Goal: Information Seeking & Learning: Learn about a topic

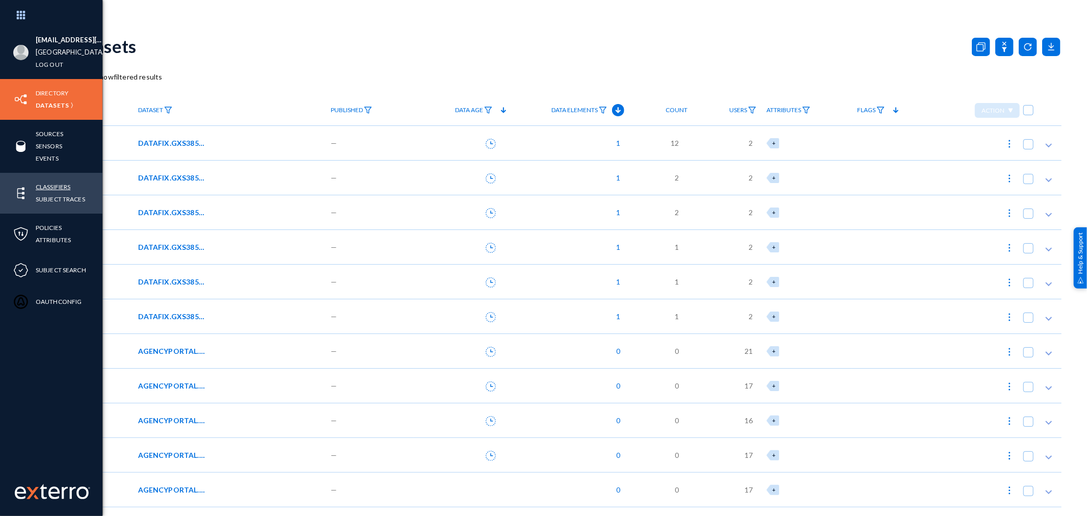
click at [58, 184] on link "Classifiers" at bounding box center [53, 187] width 35 height 12
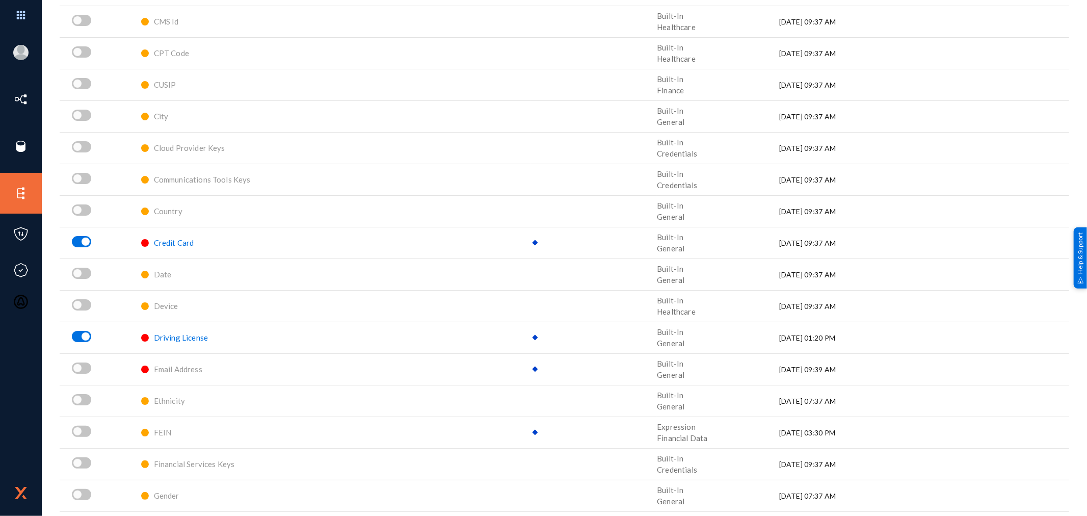
scroll to position [226, 0]
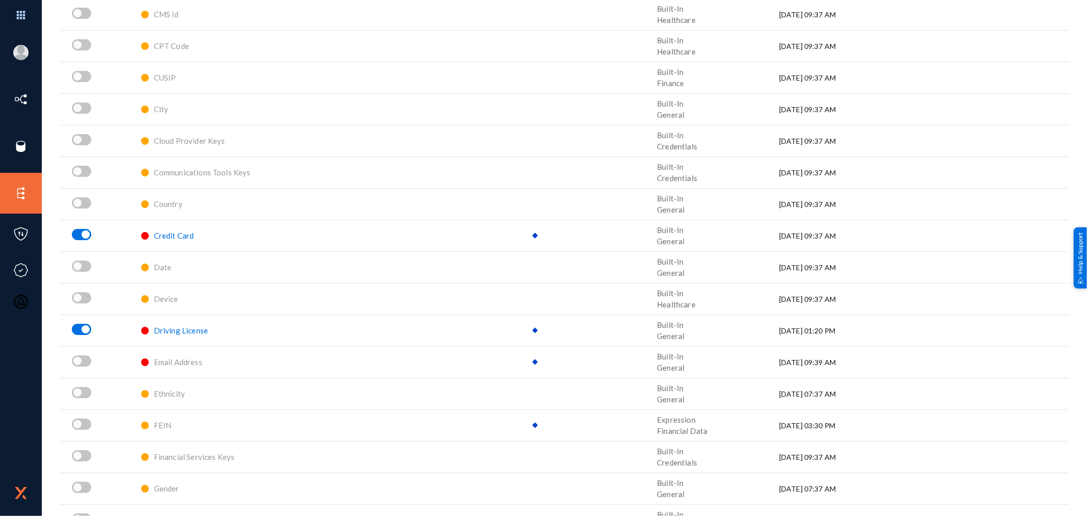
click at [189, 329] on span "Driving License" at bounding box center [181, 330] width 54 height 9
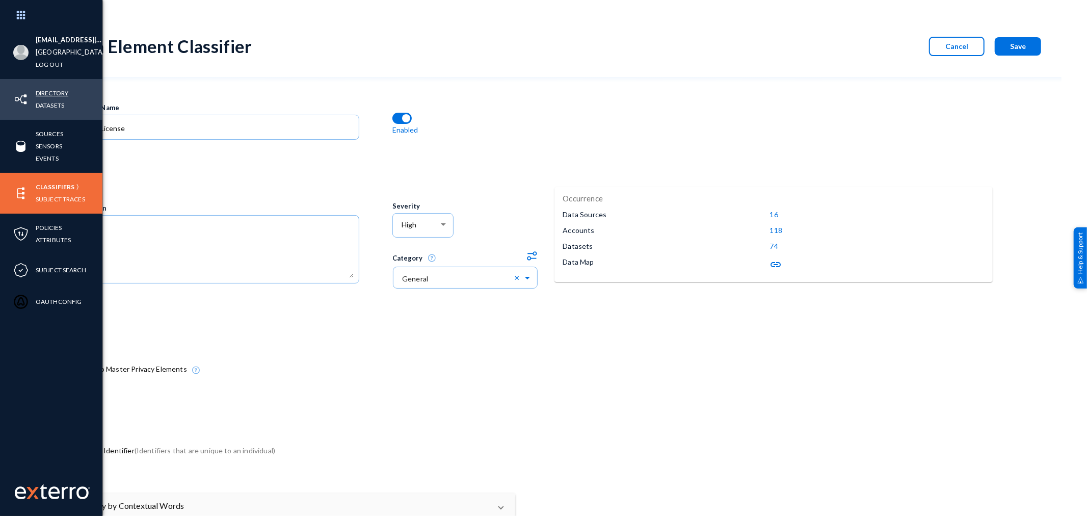
click at [40, 89] on link "Directory" at bounding box center [52, 93] width 33 height 12
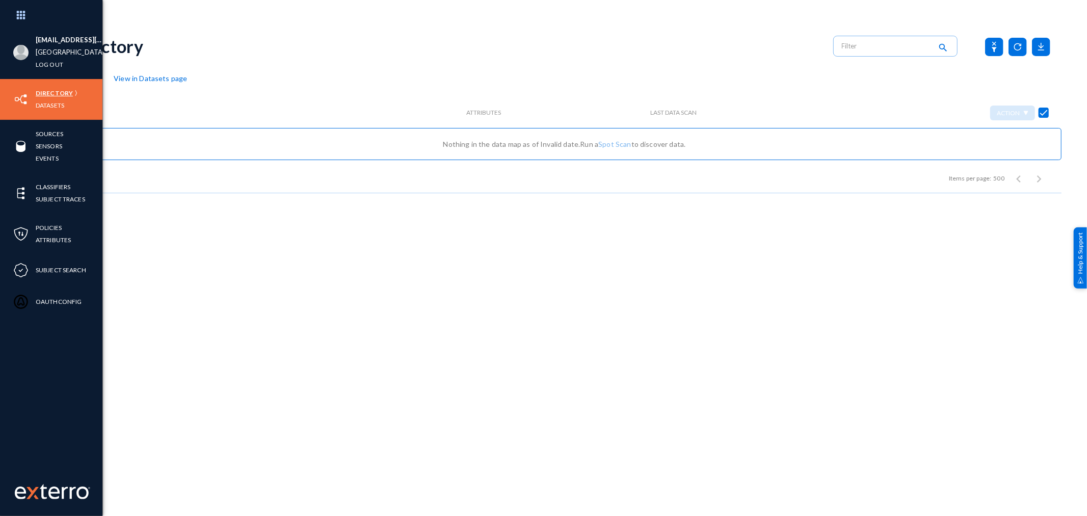
checkbox input "false"
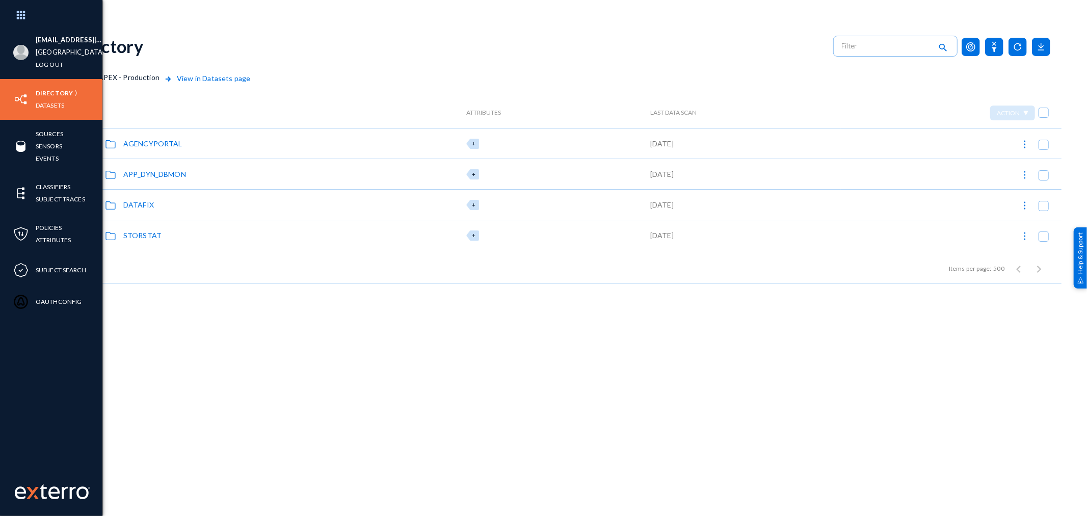
click at [343, 47] on div "Directory search" at bounding box center [564, 45] width 994 height 41
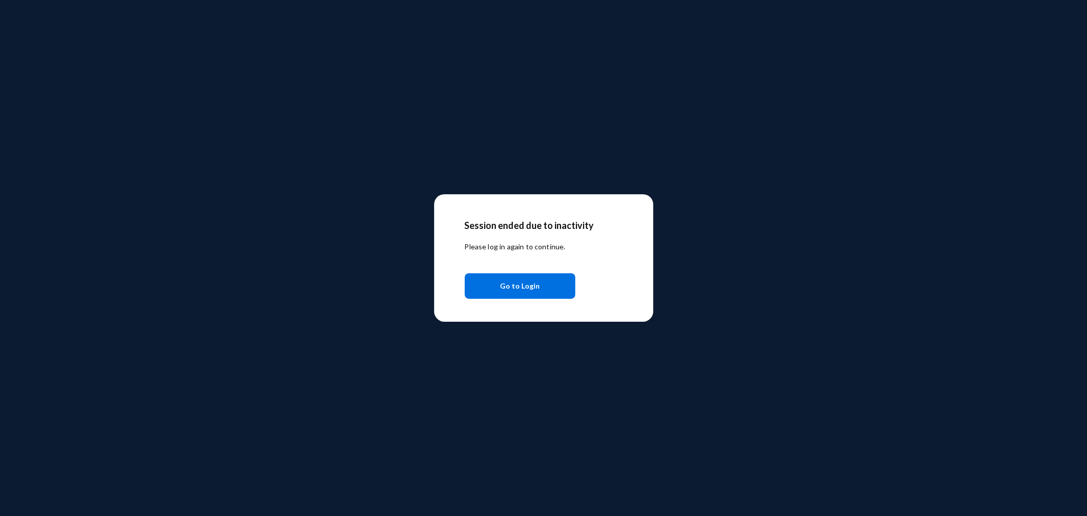
click at [516, 279] on span "Go to Login" at bounding box center [520, 286] width 40 height 18
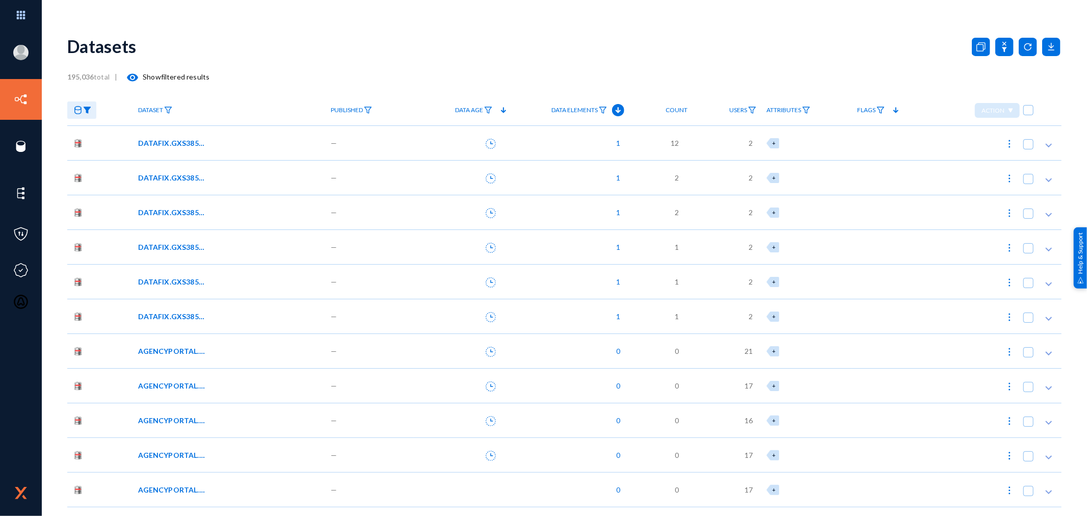
click at [361, 128] on div "—" at bounding box center [370, 142] width 88 height 35
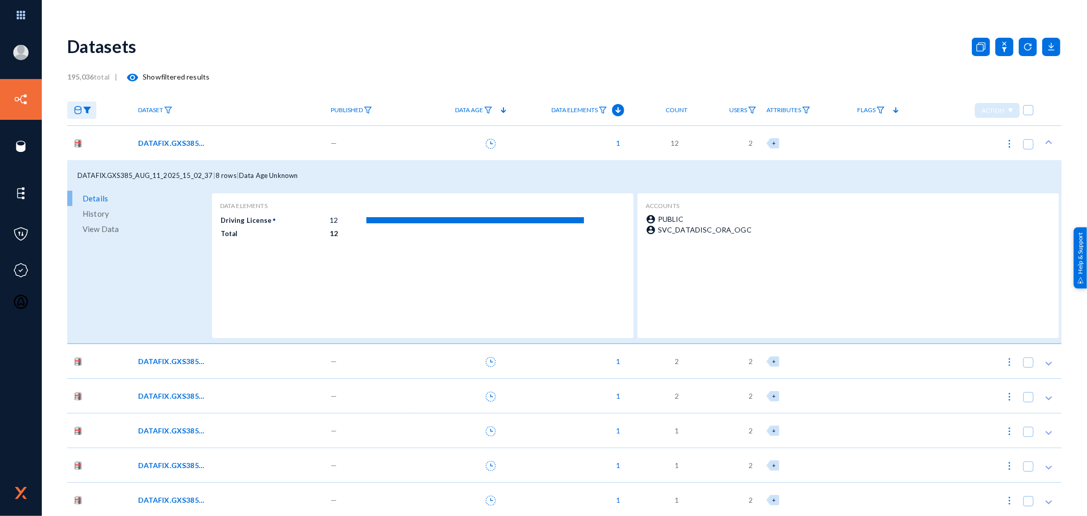
click at [91, 109] on img at bounding box center [87, 109] width 8 height 7
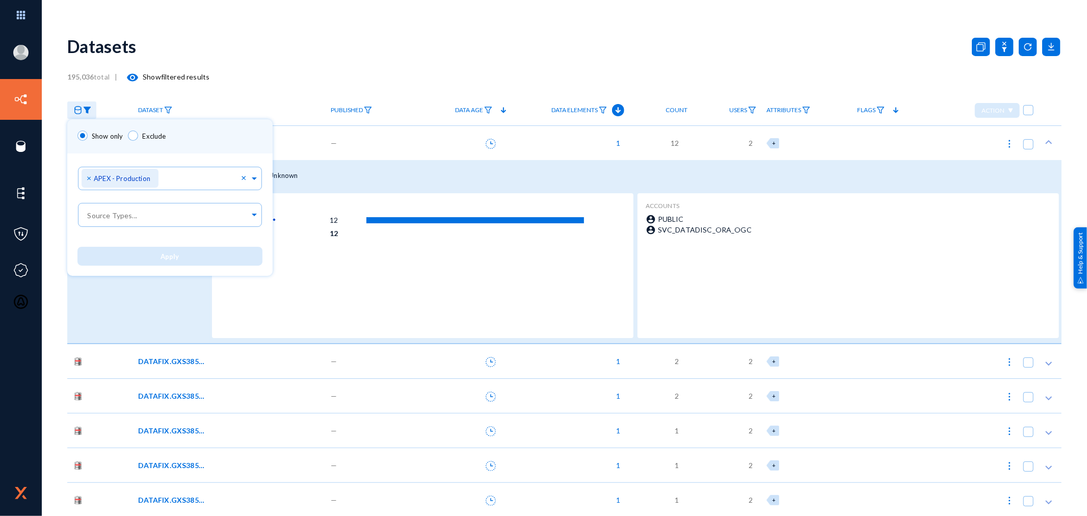
click at [343, 35] on div at bounding box center [543, 258] width 1087 height 516
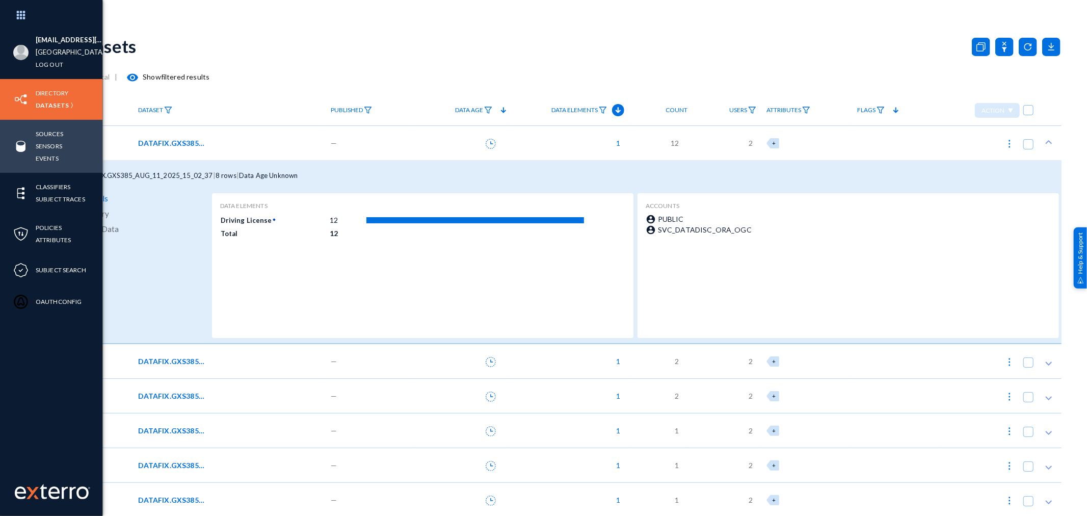
click at [55, 164] on li "Events" at bounding box center [50, 158] width 28 height 12
click at [49, 154] on link "Events" at bounding box center [47, 158] width 23 height 12
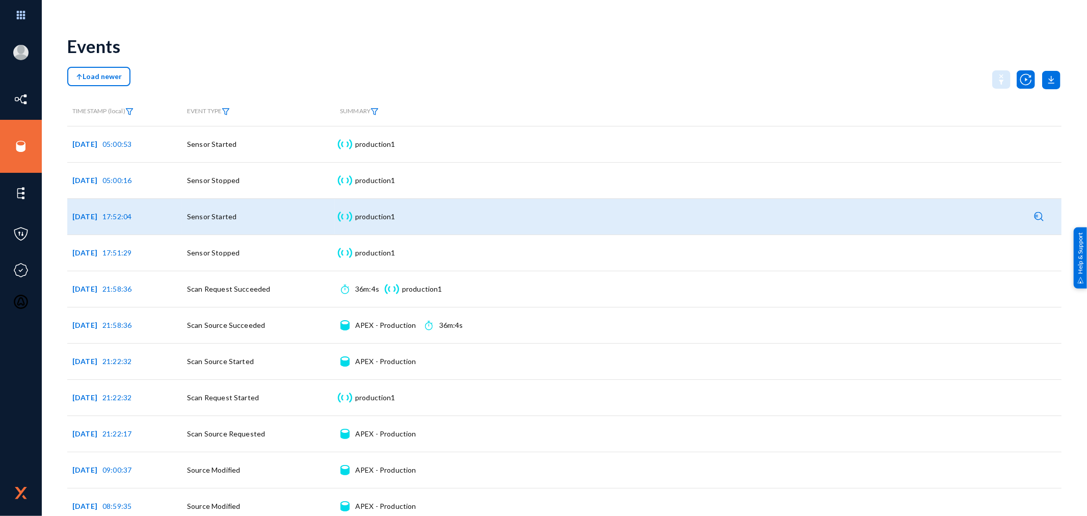
click at [618, 200] on td "Sensor production1 Sensor details" at bounding box center [698, 216] width 727 height 36
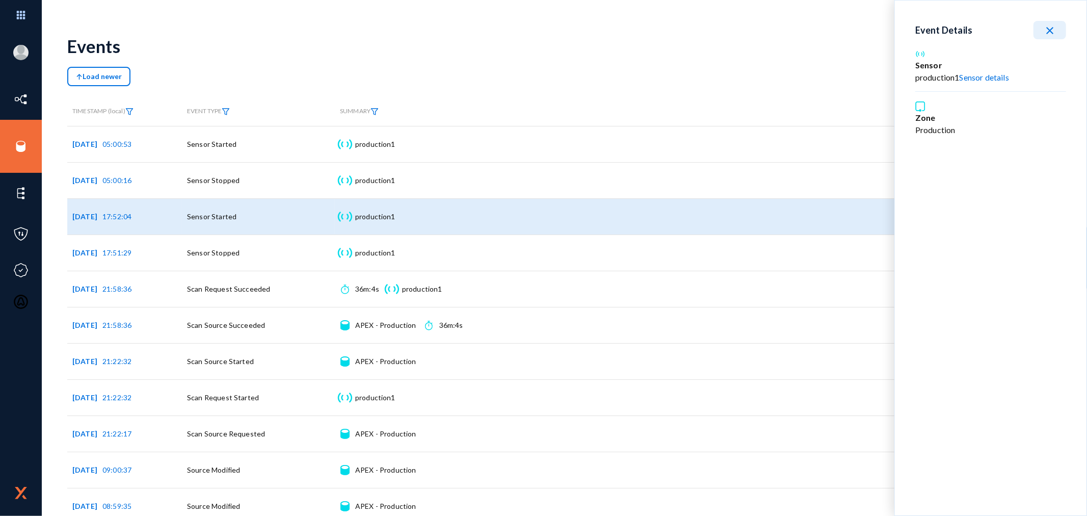
click at [1044, 35] on mat-icon "close" at bounding box center [1050, 30] width 12 height 12
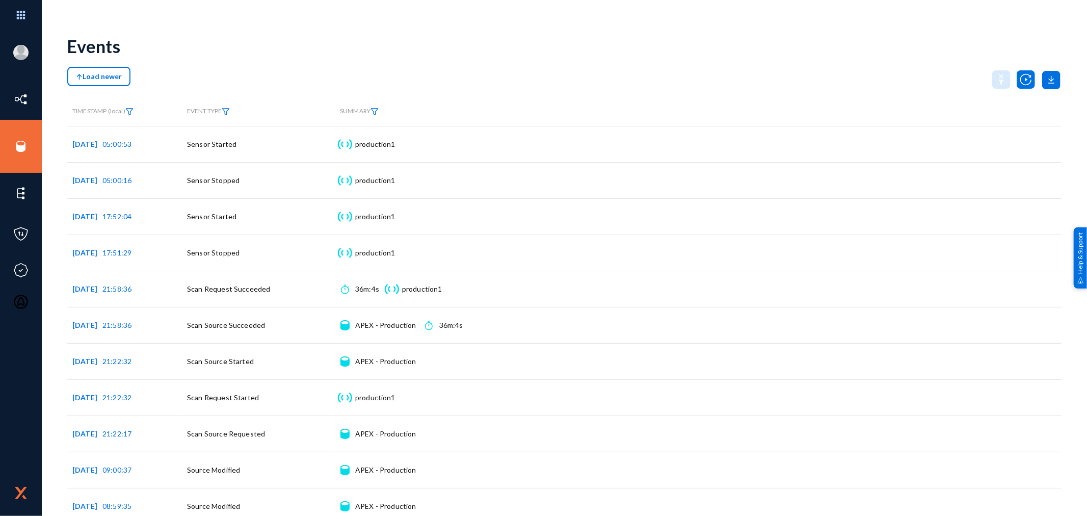
click at [607, 73] on div "Load newer" at bounding box center [564, 79] width 994 height 25
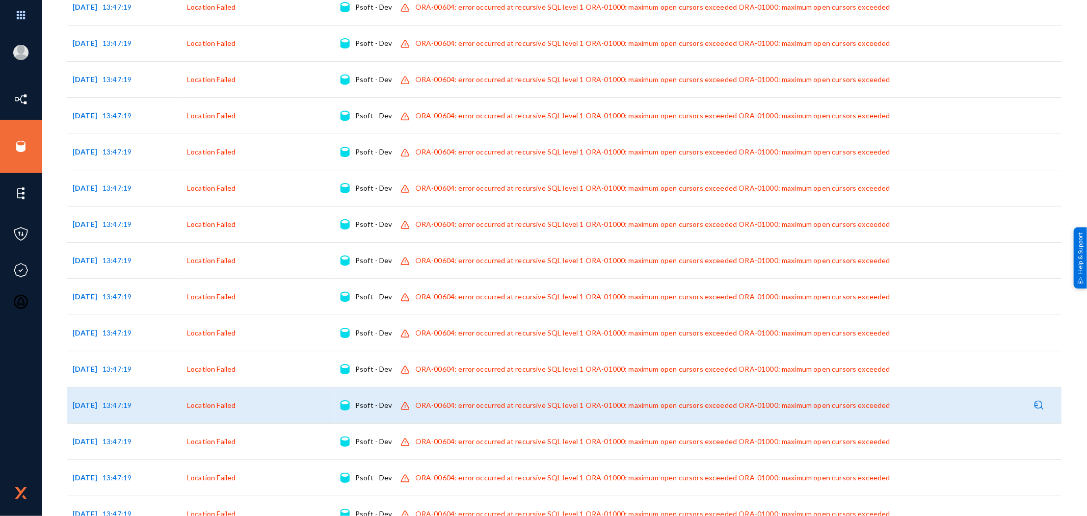
scroll to position [2010, 0]
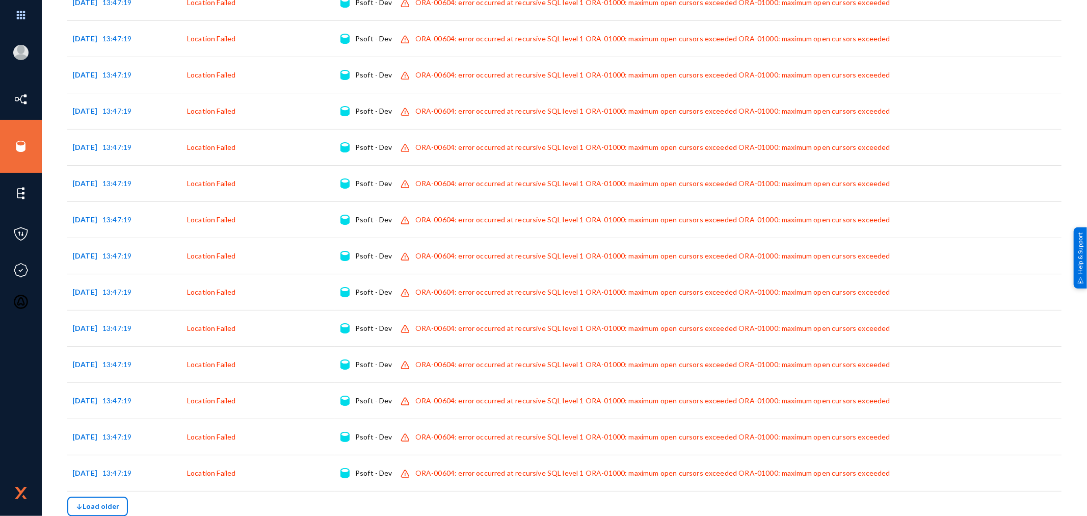
click at [118, 511] on button "Load older" at bounding box center [97, 505] width 61 height 19
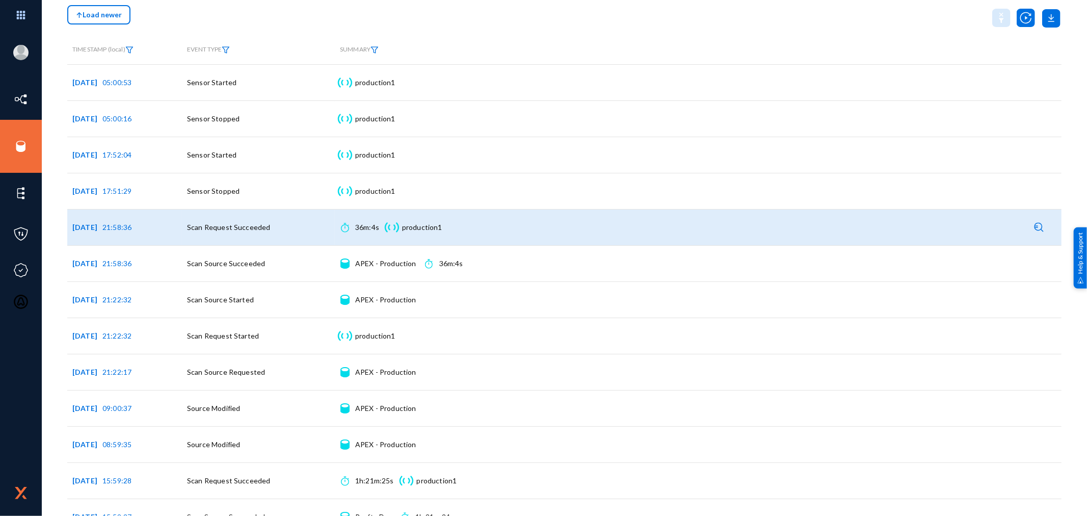
scroll to position [0, 0]
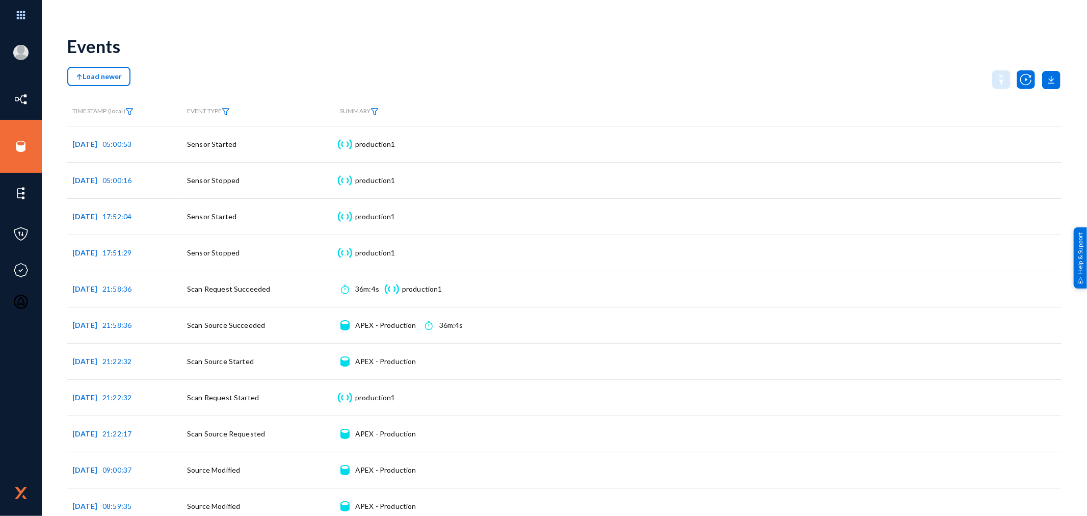
click at [500, 53] on div "Events" at bounding box center [564, 45] width 994 height 41
click at [335, 48] on div "Events" at bounding box center [564, 45] width 994 height 41
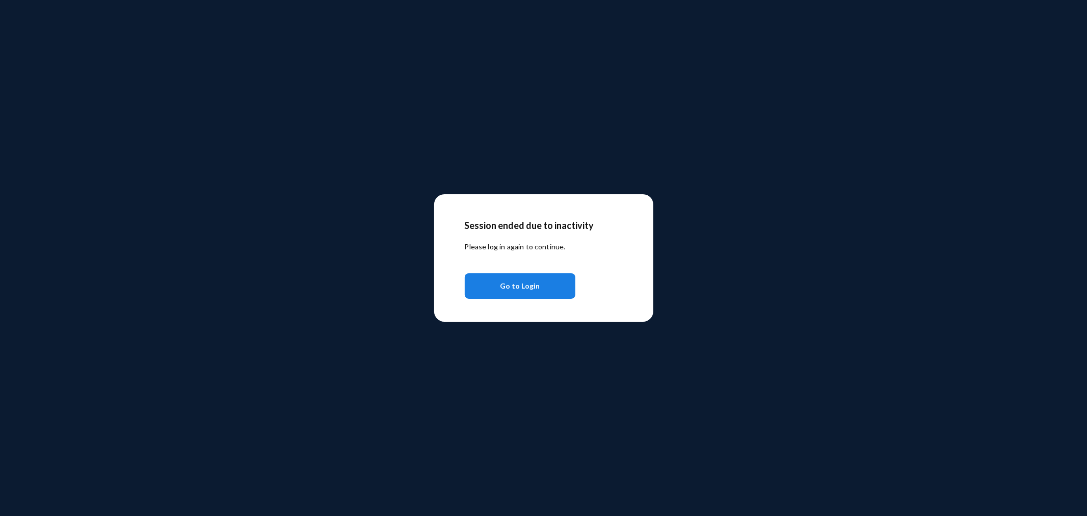
click at [513, 289] on span "Go to Login" at bounding box center [520, 286] width 40 height 18
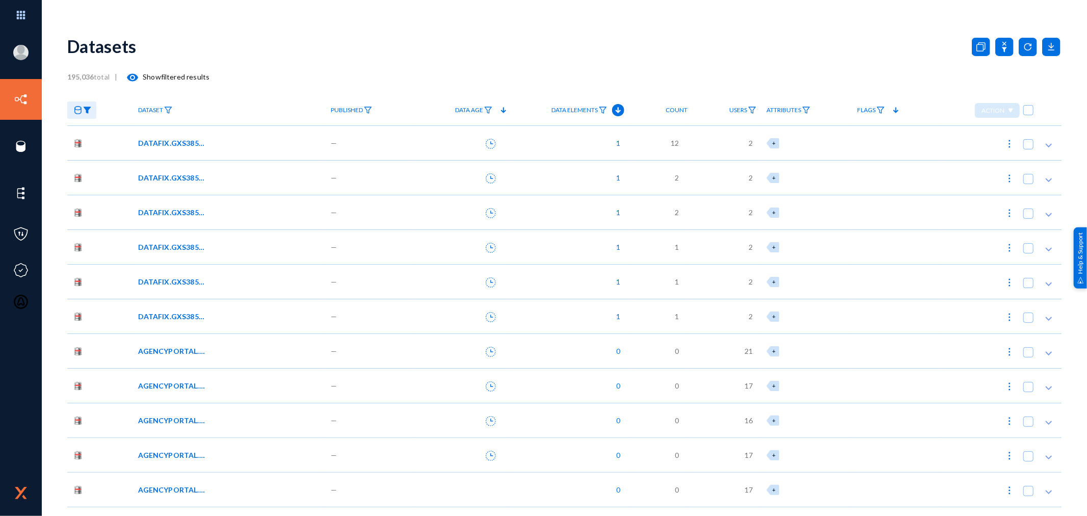
click at [274, 137] on div "DATAFIX.GXS385_AUG_11_2025_15_02_37" at bounding box center [229, 142] width 193 height 35
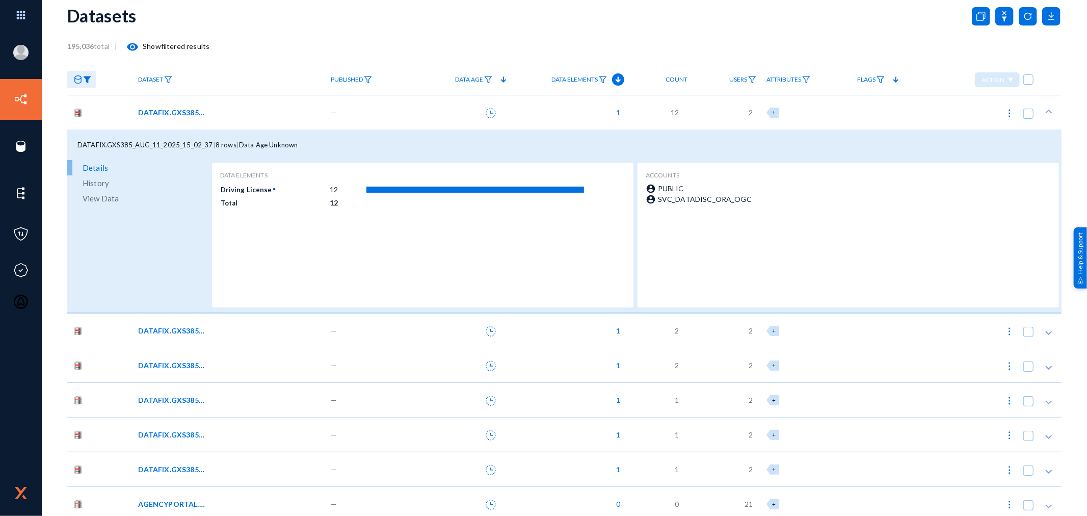
scroll to position [57, 0]
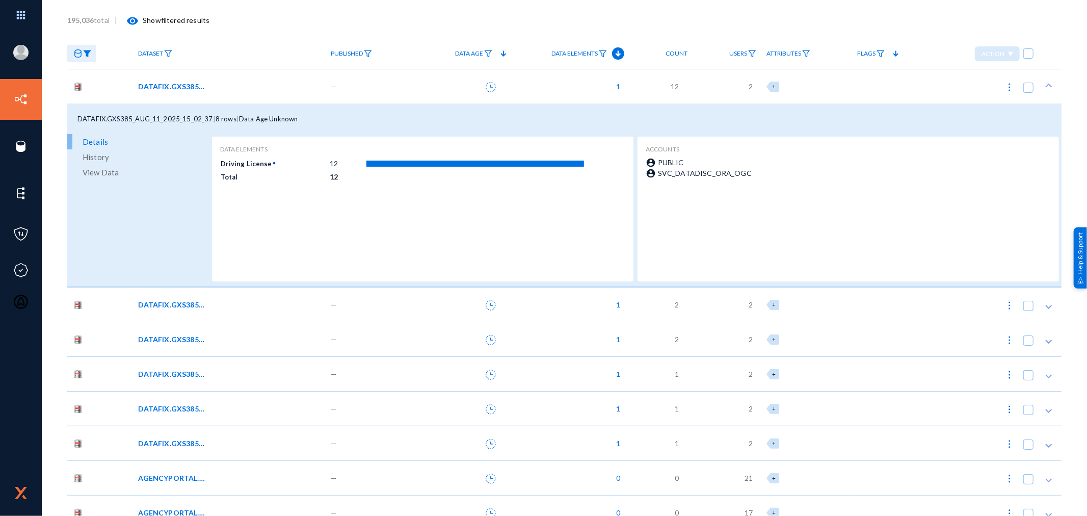
click at [283, 85] on div "DATAFIX.GXS385_AUG_11_2025_15_02_37" at bounding box center [227, 86] width 179 height 11
